Goal: Communication & Community: Answer question/provide support

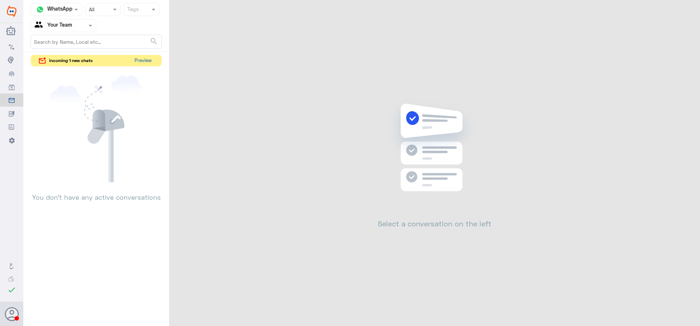
click at [140, 65] on button "Preview" at bounding box center [143, 60] width 23 height 11
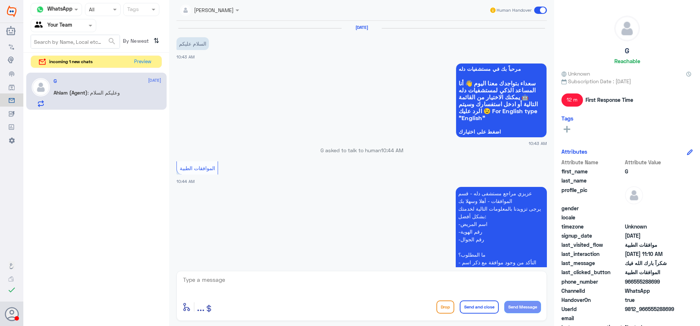
scroll to position [528, 0]
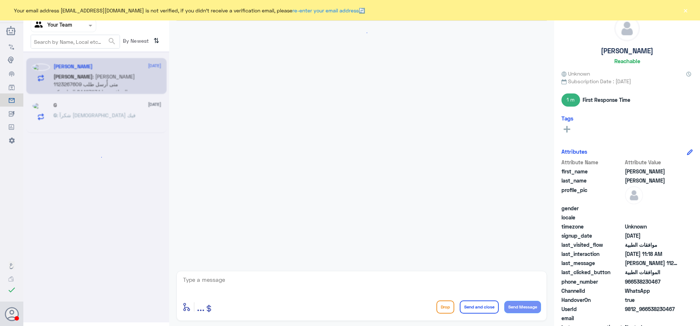
click at [686, 11] on button "×" at bounding box center [685, 10] width 7 height 7
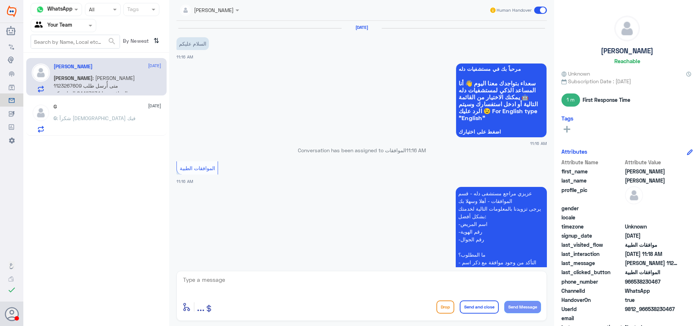
scroll to position [227, 0]
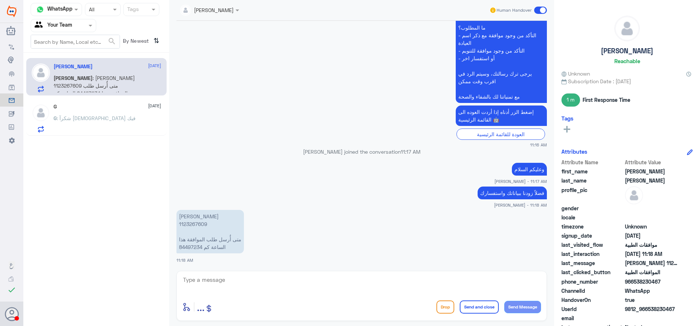
click at [105, 115] on div "G [DATE] G : شكرآ [DEMOGRAPHIC_DATA] فيك" at bounding box center [108, 118] width 108 height 29
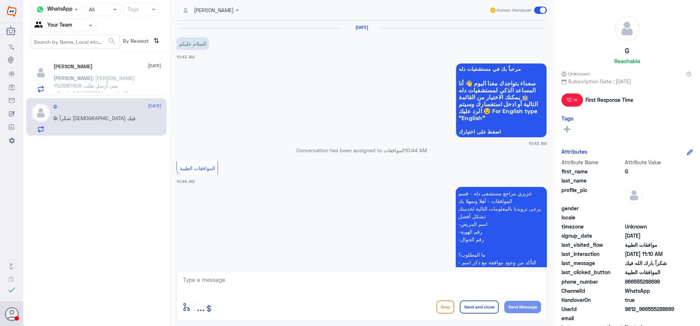
scroll to position [528, 0]
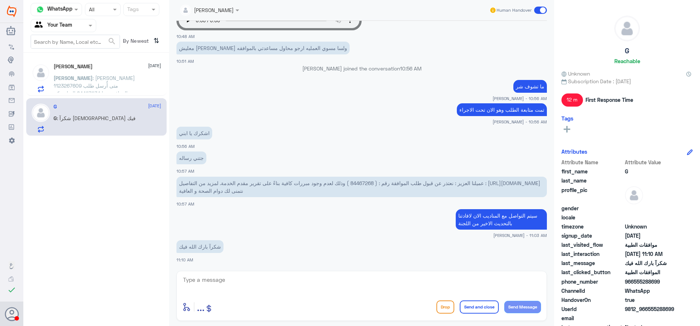
click at [69, 78] on span ": [PERSON_NAME] 1123267609 متى أُرسل طلب الموافقة هذا 84497234 الساعة كم" at bounding box center [94, 86] width 81 height 22
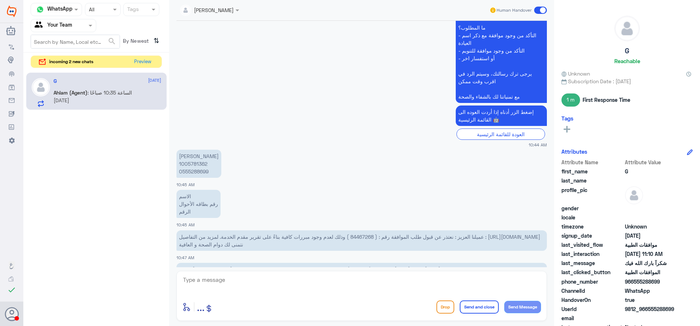
scroll to position [528, 0]
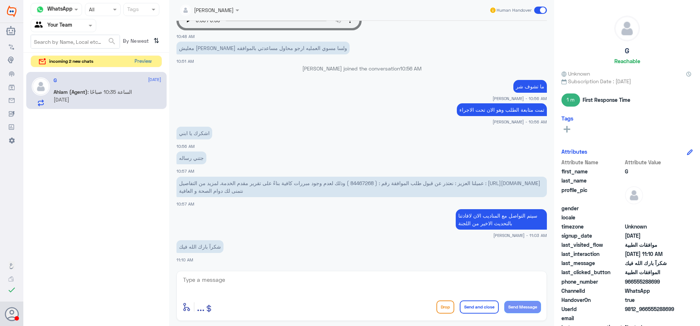
click at [141, 63] on button "Preview" at bounding box center [143, 61] width 23 height 11
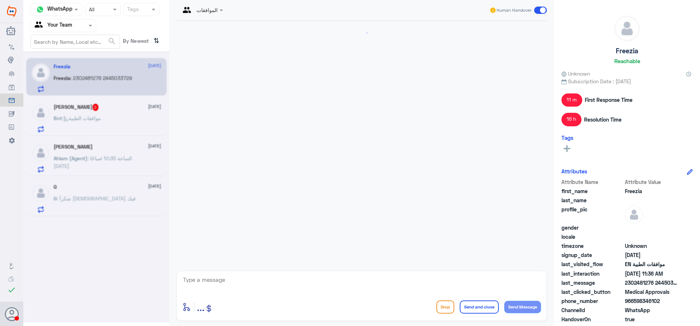
scroll to position [604, 0]
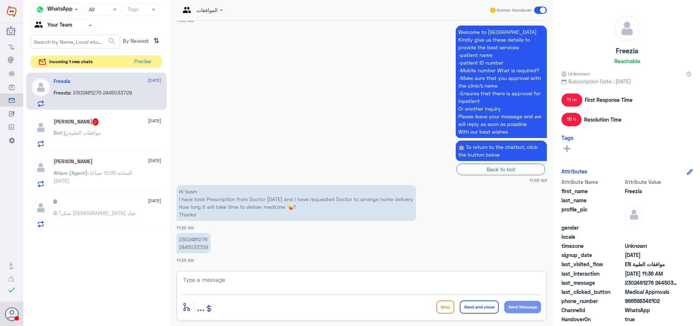
click at [263, 283] on textarea at bounding box center [361, 284] width 359 height 18
paste textarea "[PHONE_NUMBER]"
click at [407, 280] on textarea "Hello, to get any information for the delivery please contact this number: [PHO…" at bounding box center [361, 284] width 359 height 18
type textarea "Hello, to get any information for the delivery please contact this number: [PHO…"
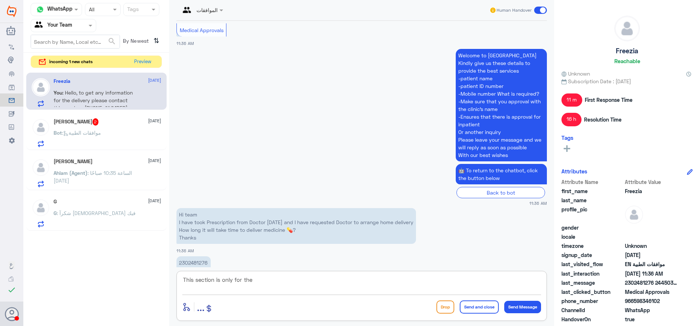
scroll to position [570, 0]
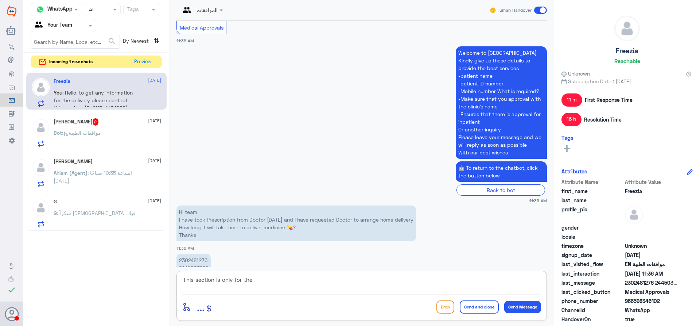
click at [272, 280] on textarea "This section is only for the" at bounding box center [361, 284] width 359 height 18
type textarea "This section is only for the Medical approvals"
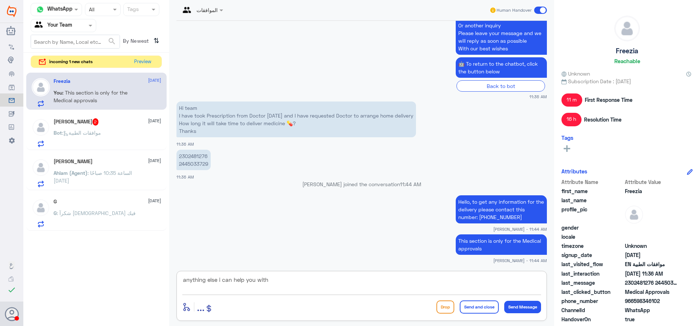
type textarea "anything else i can help you with?"
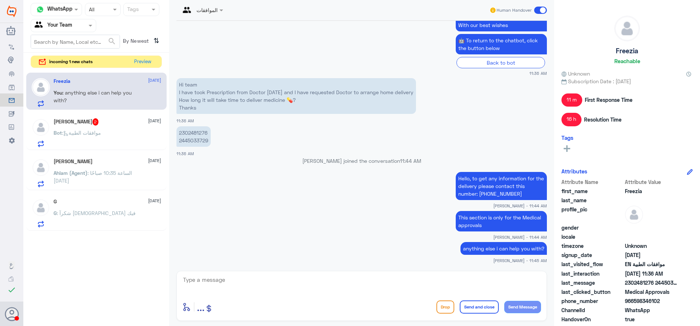
click at [81, 129] on p "Bot : موافقات الطبية" at bounding box center [77, 138] width 47 height 18
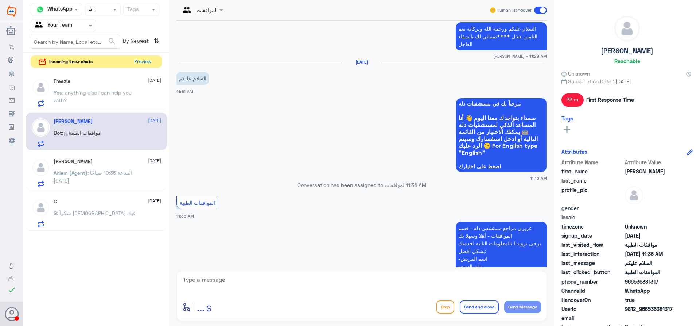
scroll to position [561, 0]
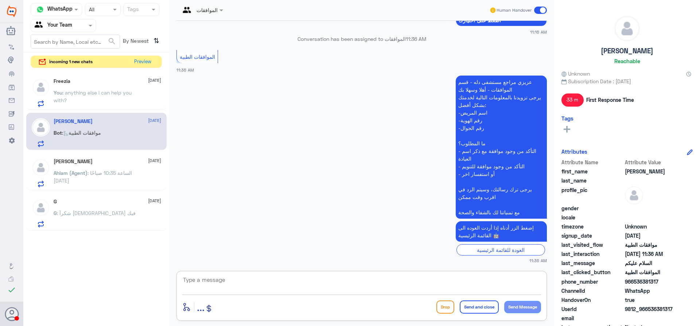
click at [252, 276] on textarea at bounding box center [361, 284] width 359 height 18
click at [94, 100] on div "Freezia : Thanks" at bounding box center [108, 98] width 108 height 16
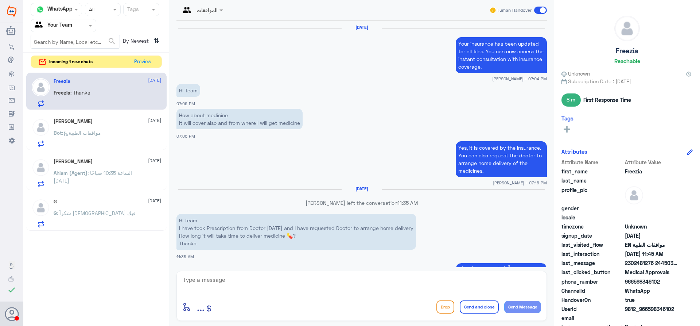
scroll to position [603, 0]
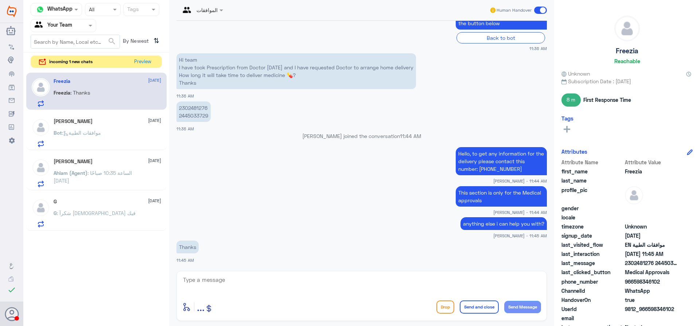
click at [253, 280] on textarea at bounding box center [361, 284] width 359 height 18
type textarea "y"
type textarea "You're welcome"
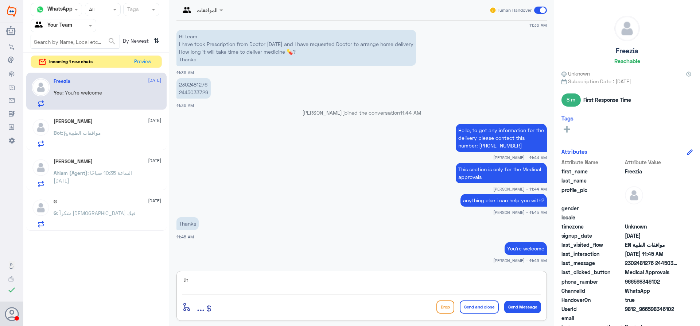
type textarea "t"
type textarea "Thank you for contacting us"
click at [474, 307] on button "Send and close" at bounding box center [479, 306] width 39 height 13
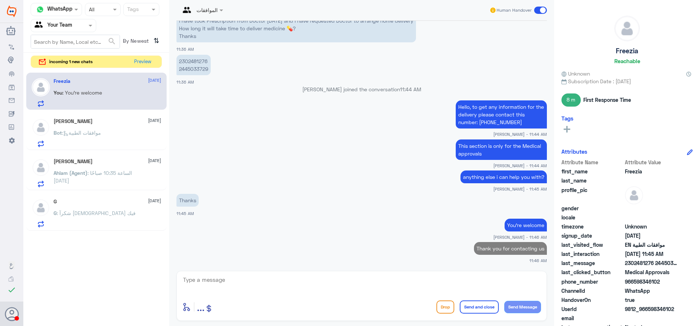
scroll to position [648, 0]
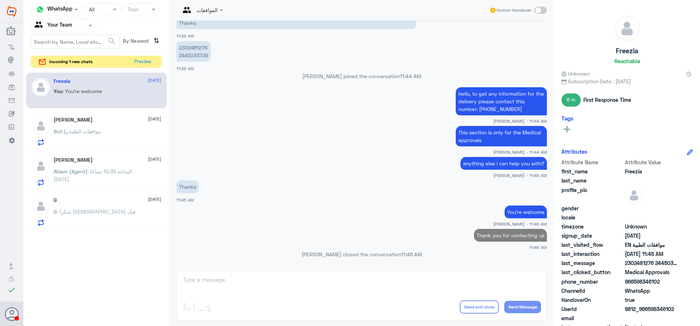
click at [104, 125] on div "[PERSON_NAME] [DATE] Bot : موافقات الطبية" at bounding box center [108, 131] width 108 height 29
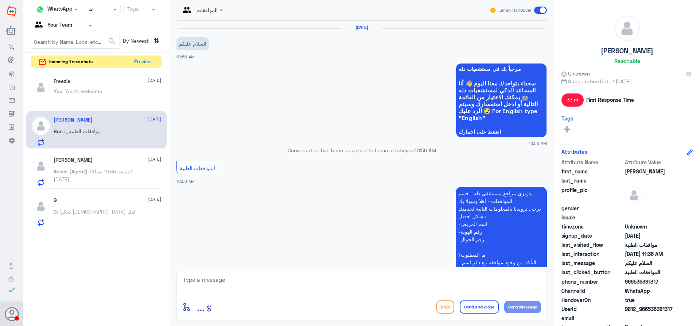
scroll to position [561, 0]
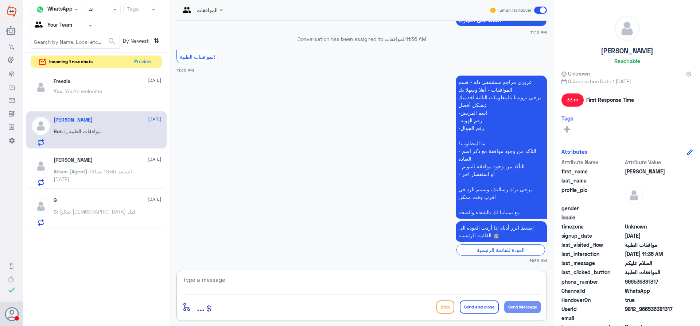
click at [259, 278] on textarea at bounding box center [361, 284] width 359 height 18
type textarea "h"
type textarea "السلام عليكم و رحمة الله معكم قسم الموافقات الطبية كيف اقدر اخدمكم؟"
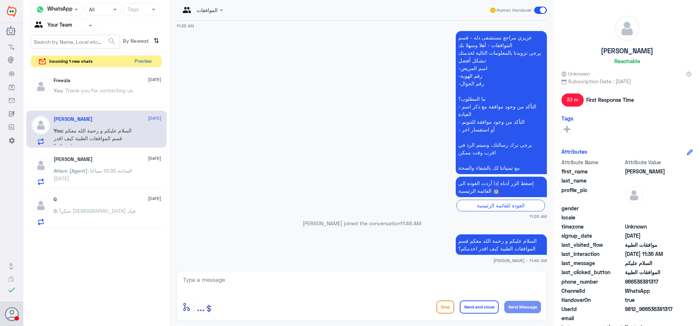
click at [142, 59] on button "Preview" at bounding box center [143, 61] width 23 height 11
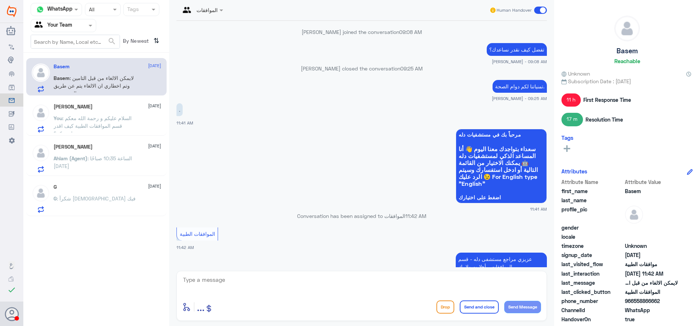
scroll to position [1466, 0]
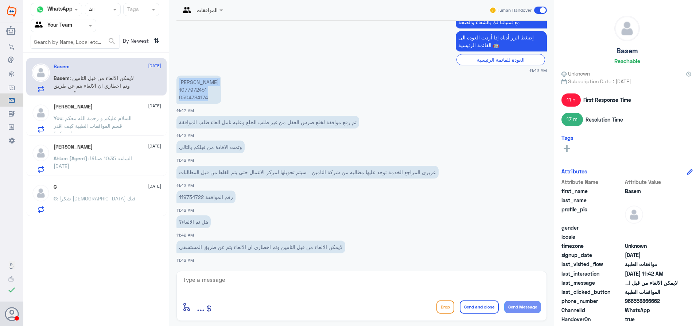
drag, startPoint x: 223, startPoint y: 83, endPoint x: 213, endPoint y: 94, distance: 14.5
click at [213, 94] on p "[PERSON_NAME] 1077972451 0504784174" at bounding box center [198, 89] width 45 height 28
click at [197, 99] on p "[PERSON_NAME] 1077972451 0504784174" at bounding box center [198, 89] width 45 height 28
drag, startPoint x: 180, startPoint y: 97, endPoint x: 234, endPoint y: 77, distance: 57.3
click at [234, 77] on app-msgs-text "[PERSON_NAME] 1077972451 0504784174" at bounding box center [361, 89] width 370 height 29
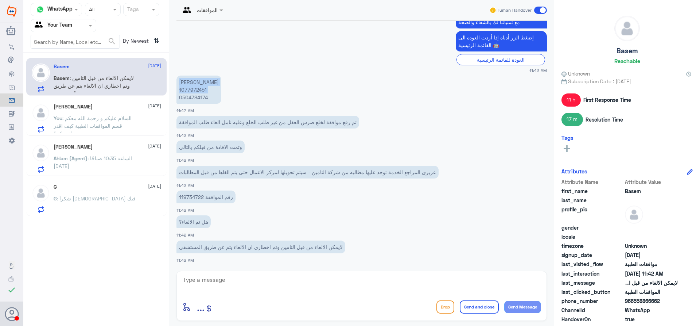
click at [221, 88] on p "[PERSON_NAME] 1077972451 0504784174" at bounding box center [198, 89] width 45 height 28
click at [180, 96] on p "[PERSON_NAME] 1077972451 0504784174" at bounding box center [198, 89] width 45 height 28
drag, startPoint x: 221, startPoint y: 82, endPoint x: 178, endPoint y: 90, distance: 43.7
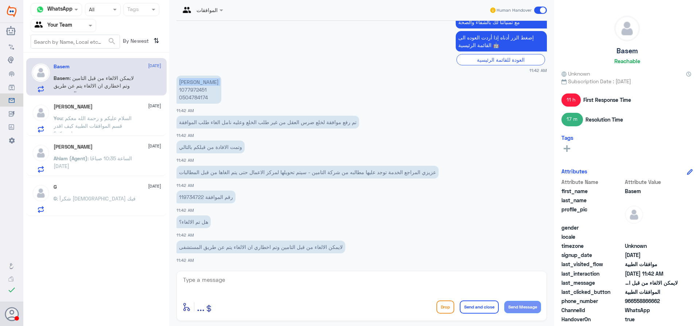
click at [178, 90] on p "[PERSON_NAME] 1077972451 0504784174" at bounding box center [198, 89] width 45 height 28
drag, startPoint x: 180, startPoint y: 82, endPoint x: 214, endPoint y: 101, distance: 38.4
click at [214, 101] on p "[PERSON_NAME] 1077972451 0504784174" at bounding box center [198, 89] width 45 height 28
copy p "[PERSON_NAME] 1077972451 0504784174"
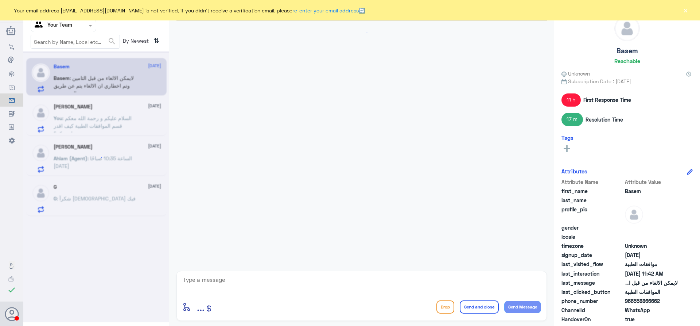
scroll to position [665, 0]
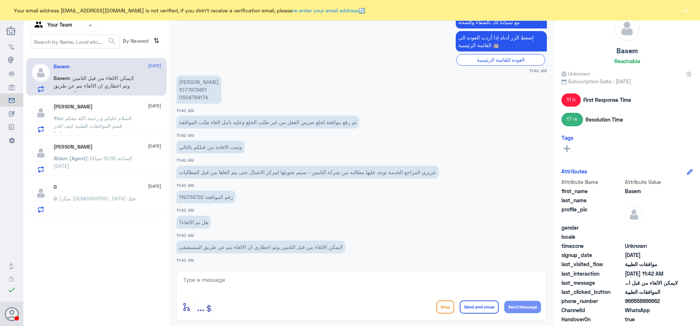
click at [685, 13] on button "×" at bounding box center [685, 10] width 7 height 7
